Goal: Task Accomplishment & Management: Complete application form

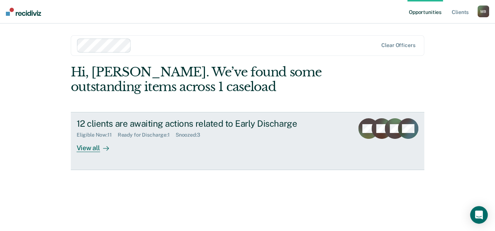
click at [96, 152] on div "View all" at bounding box center [97, 145] width 41 height 14
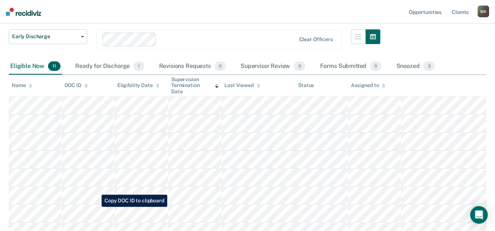
scroll to position [81, 0]
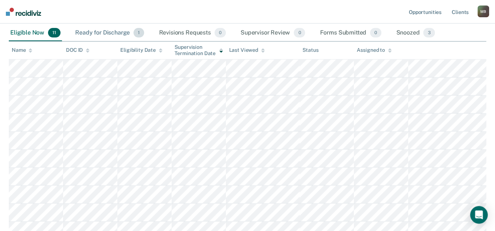
click at [102, 41] on div "Ready for Discharge 1" at bounding box center [110, 33] width 72 height 16
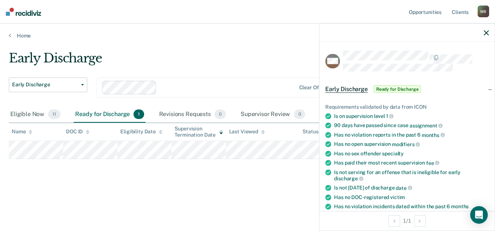
scroll to position [37, 0]
click at [216, 78] on div "Clear officers" at bounding box center [219, 87] width 246 height 21
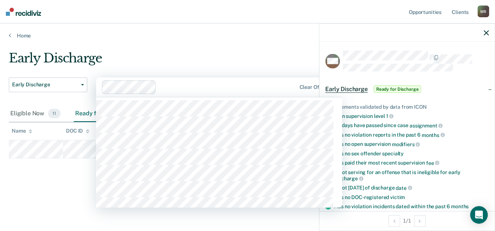
click at [32, 199] on main "Early Discharge Early Discharge Early Discharge 514 results available. Use Up a…" at bounding box center [247, 134] width 495 height 190
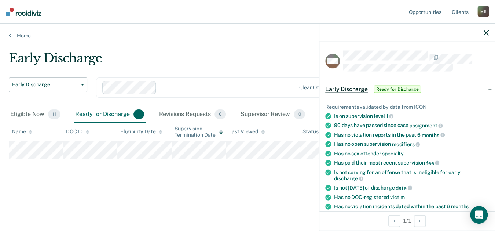
click at [484, 35] on icon "button" at bounding box center [486, 32] width 5 height 5
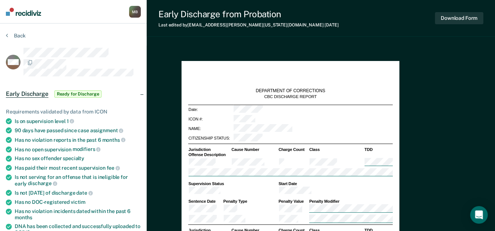
type textarea "x"
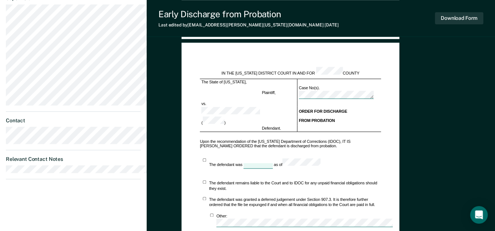
scroll to position [326, 0]
